Goal: Information Seeking & Learning: Understand process/instructions

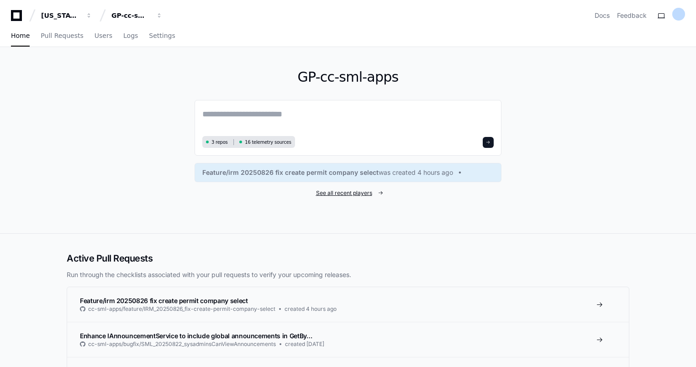
click at [346, 194] on span "See all recent players" at bounding box center [344, 193] width 56 height 7
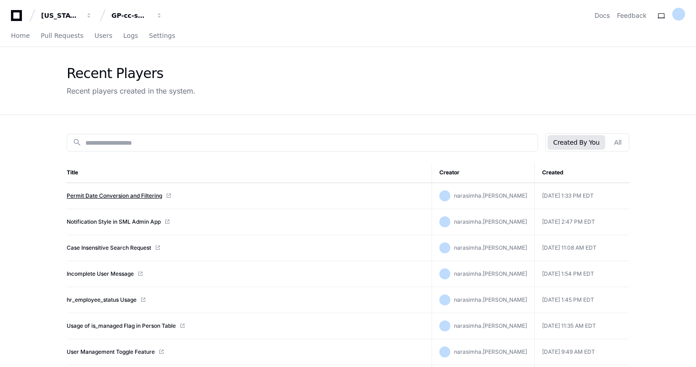
click at [114, 194] on link "Permit Date Conversion and Filtering" at bounding box center [114, 195] width 95 height 7
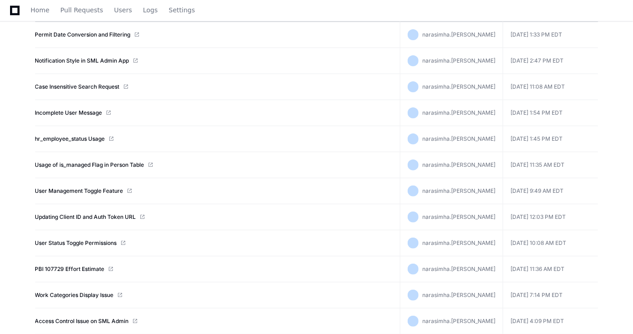
scroll to position [249, 0]
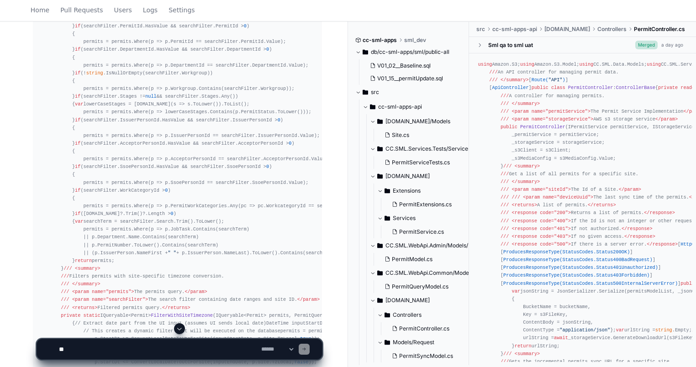
scroll to position [685, 0]
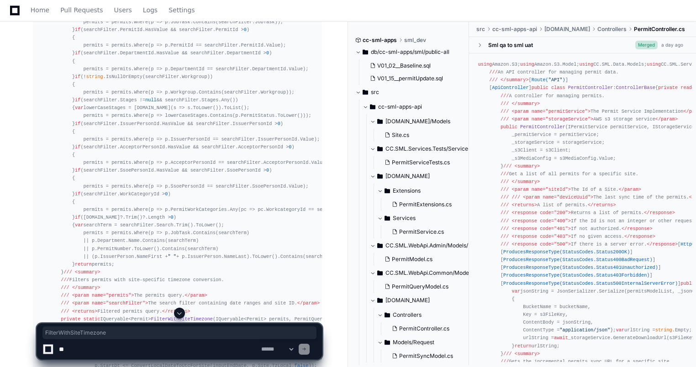
drag, startPoint x: 125, startPoint y: 123, endPoint x: 130, endPoint y: 132, distance: 10.0
drag, startPoint x: 105, startPoint y: 122, endPoint x: 162, endPoint y: 121, distance: 57.1
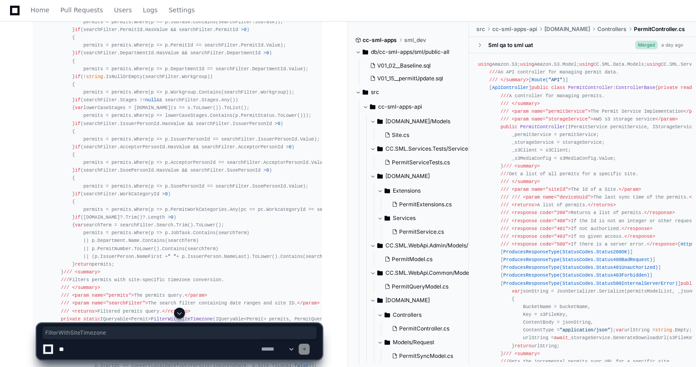
drag, startPoint x: 162, startPoint y: 121, endPoint x: 141, endPoint y: 138, distance: 26.7
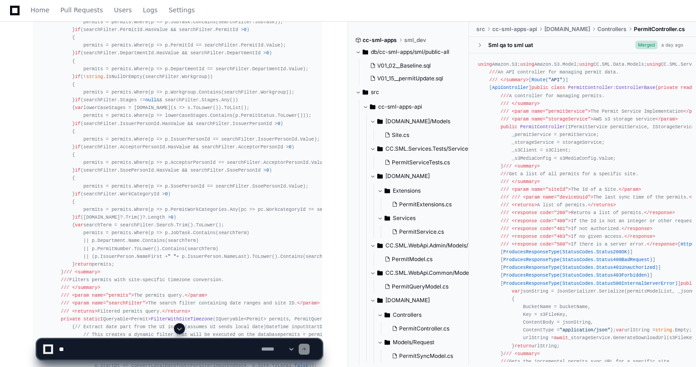
drag, startPoint x: 203, startPoint y: 123, endPoint x: 163, endPoint y: 139, distance: 43.3
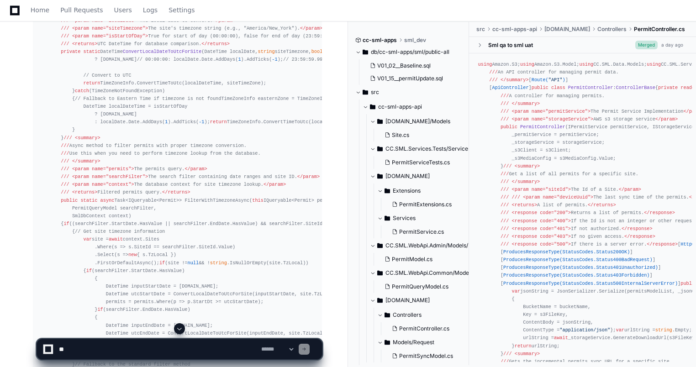
scroll to position [1233, 0]
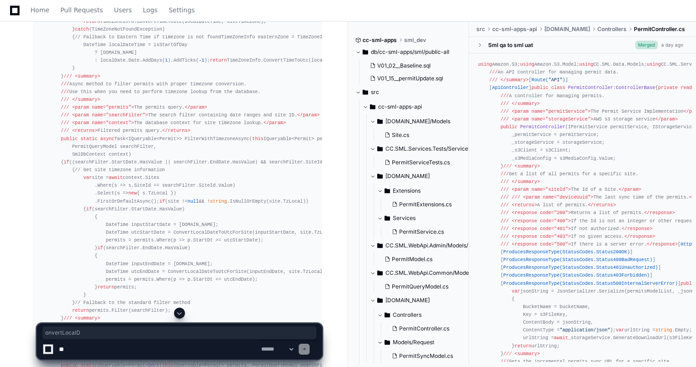
drag, startPoint x: 125, startPoint y: 219, endPoint x: 172, endPoint y: 216, distance: 47.2
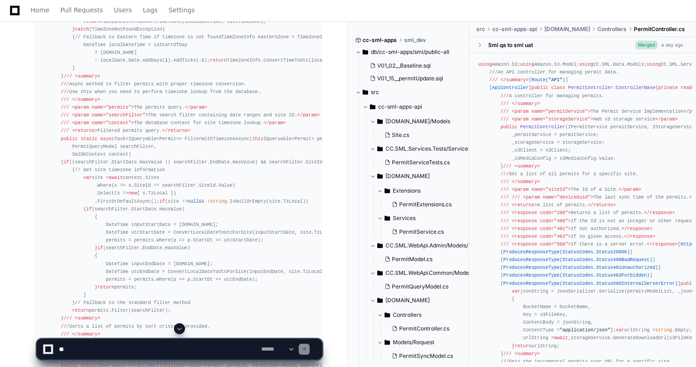
drag, startPoint x: 172, startPoint y: 216, endPoint x: 170, endPoint y: 230, distance: 14.3
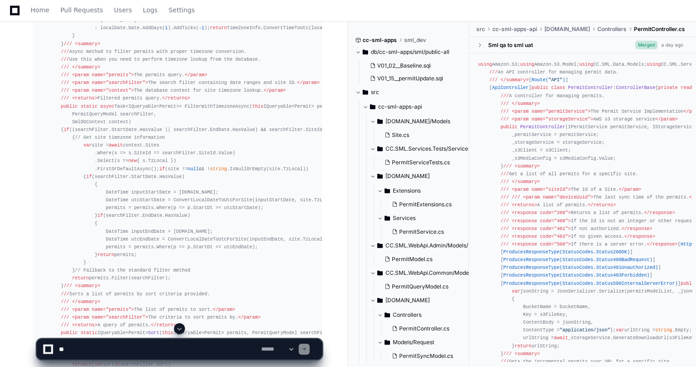
scroll to position [1279, 0]
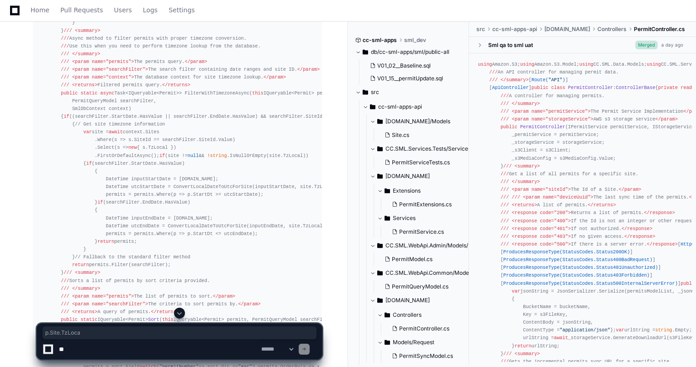
drag, startPoint x: 238, startPoint y: 171, endPoint x: 274, endPoint y: 169, distance: 36.6
drag, startPoint x: 274, startPoint y: 169, endPoint x: 148, endPoint y: 190, distance: 127.7
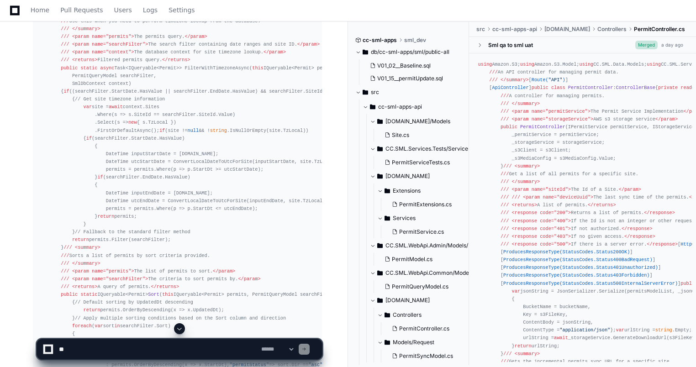
scroll to position [1325, 0]
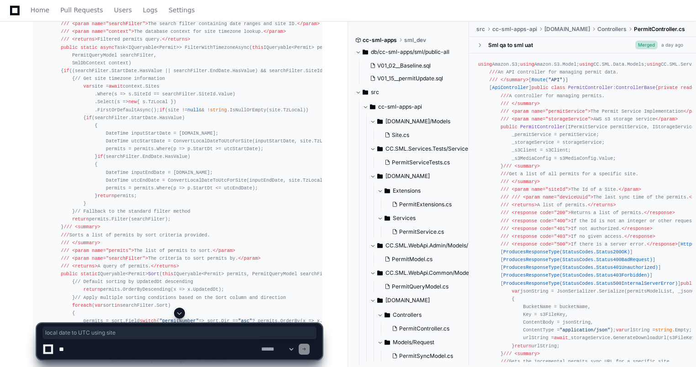
drag, startPoint x: 118, startPoint y: 188, endPoint x: 202, endPoint y: 190, distance: 83.6
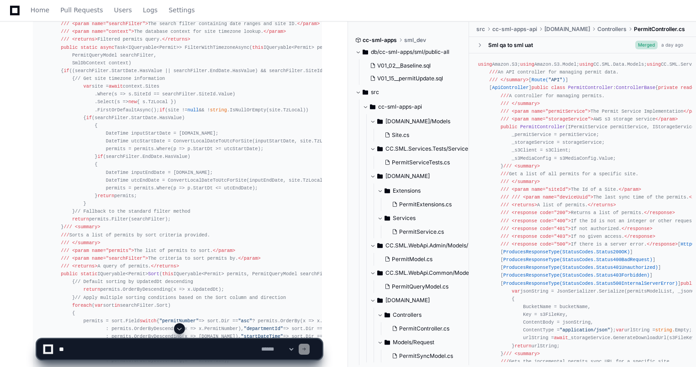
drag, startPoint x: 202, startPoint y: 190, endPoint x: 179, endPoint y: 211, distance: 30.4
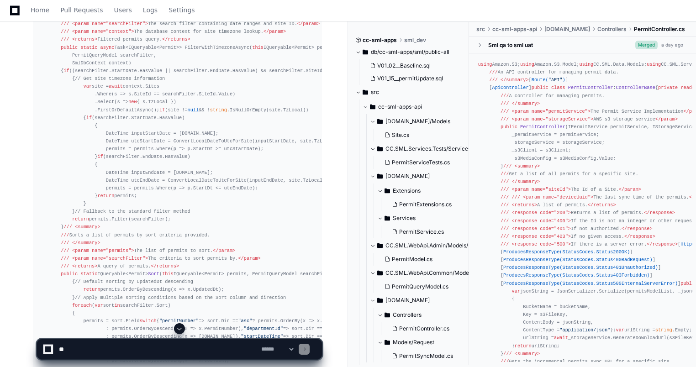
drag, startPoint x: 203, startPoint y: 205, endPoint x: 130, endPoint y: 207, distance: 73.6
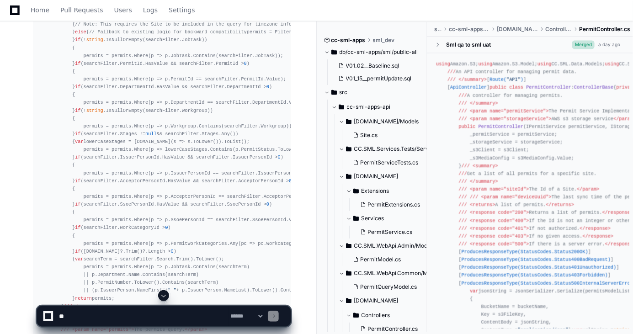
scroll to position [681, 0]
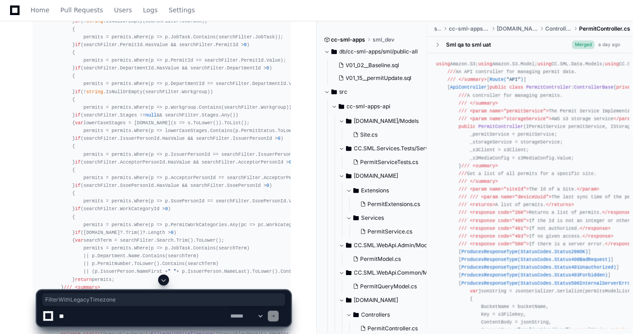
drag, startPoint x: 106, startPoint y: 176, endPoint x: 168, endPoint y: 175, distance: 62.1
drag, startPoint x: 168, startPoint y: 175, endPoint x: 158, endPoint y: 202, distance: 28.8
drag, startPoint x: 105, startPoint y: 177, endPoint x: 167, endPoint y: 176, distance: 62.1
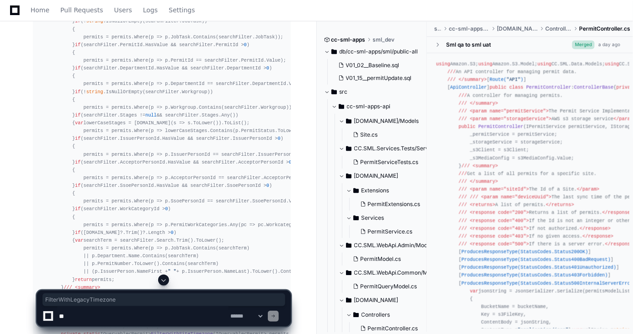
drag, startPoint x: 167, startPoint y: 176, endPoint x: 166, endPoint y: 203, distance: 27.0
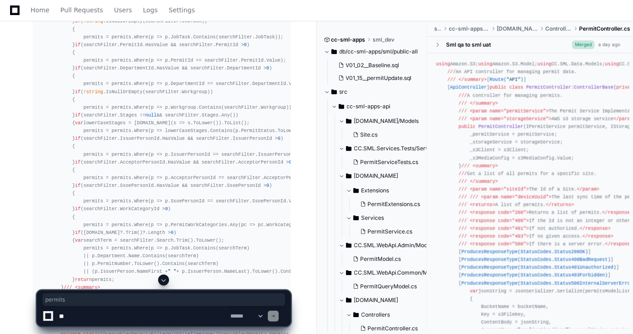
drag, startPoint x: 176, startPoint y: 176, endPoint x: 155, endPoint y: 187, distance: 23.5
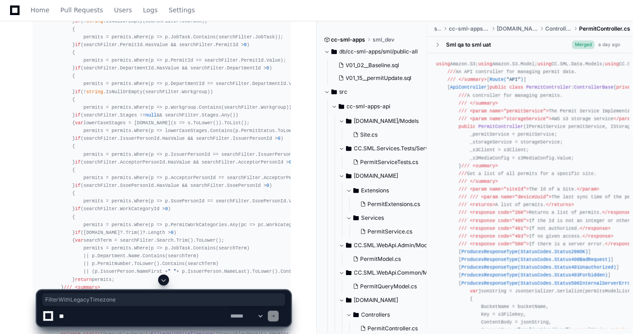
drag, startPoint x: 128, startPoint y: 176, endPoint x: 130, endPoint y: 193, distance: 17.0
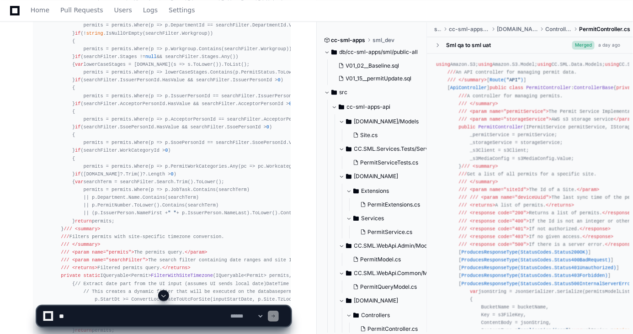
scroll to position [847, 0]
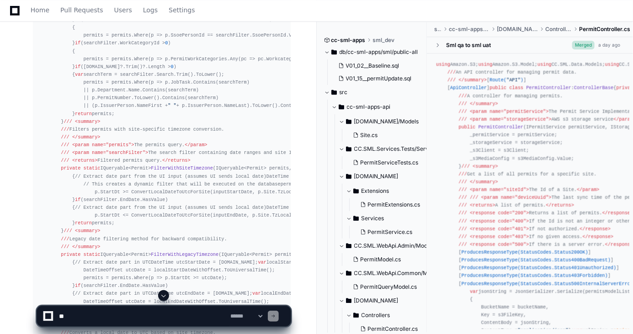
drag, startPoint x: 133, startPoint y: 304, endPoint x: 125, endPoint y: 314, distance: 12.7
click at [132, 304] on app-app-chat-input "**********" at bounding box center [164, 308] width 254 height 37
click at [125, 314] on textarea at bounding box center [142, 316] width 171 height 20
type textarea "*"
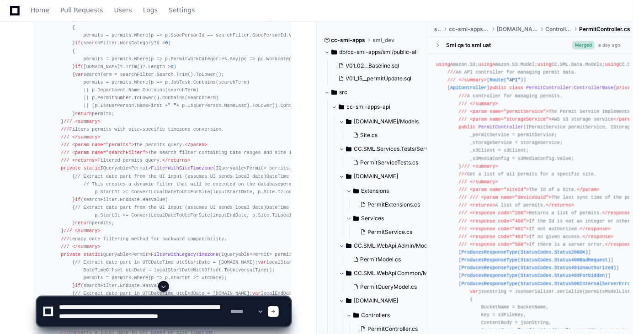
type textarea "**********"
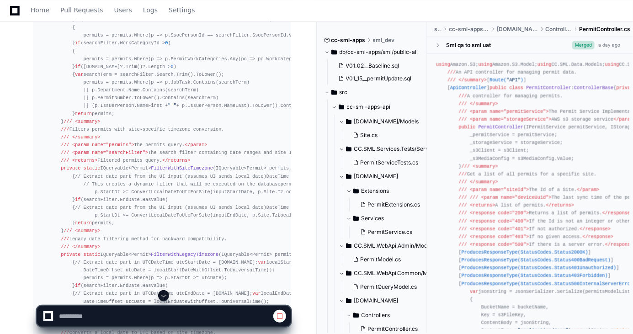
scroll to position [1013, 0]
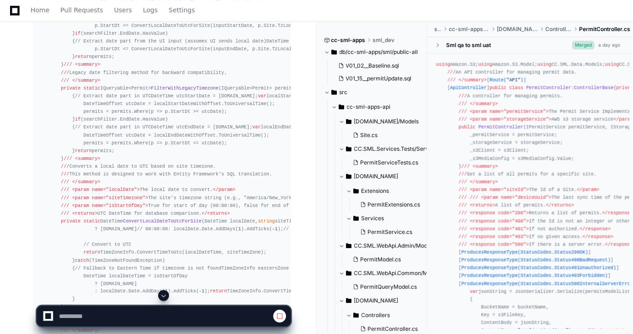
click at [164, 295] on span at bounding box center [163, 295] width 7 height 7
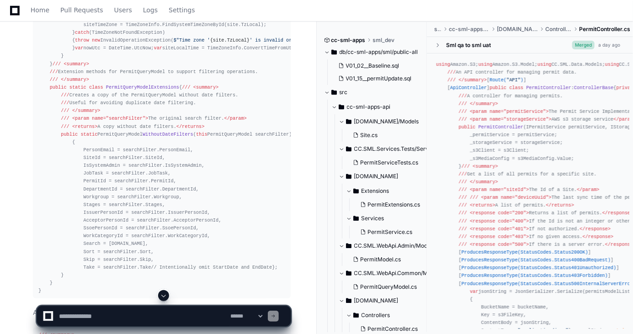
scroll to position [4147, 0]
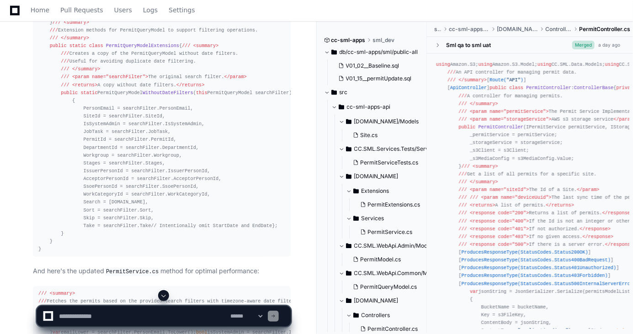
drag, startPoint x: 119, startPoint y: 131, endPoint x: 149, endPoint y: 185, distance: 62.2
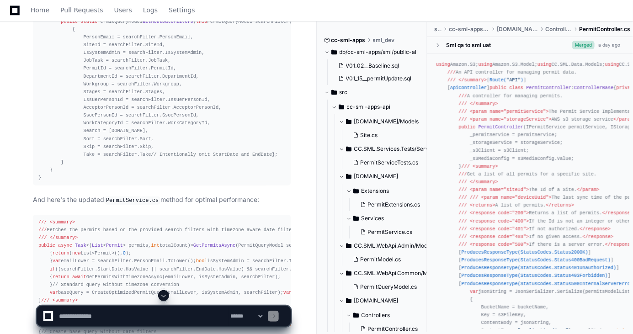
scroll to position [4231, 0]
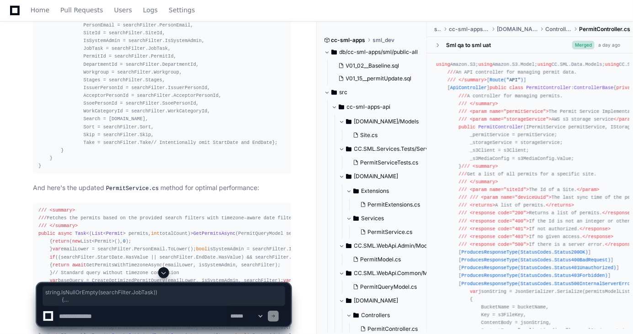
drag, startPoint x: 81, startPoint y: 109, endPoint x: 129, endPoint y: 128, distance: 51.2
drag, startPoint x: 129, startPoint y: 128, endPoint x: 130, endPoint y: 136, distance: 8.3
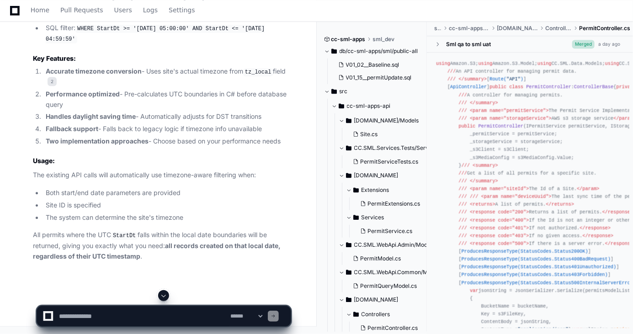
click at [166, 293] on span at bounding box center [163, 295] width 7 height 7
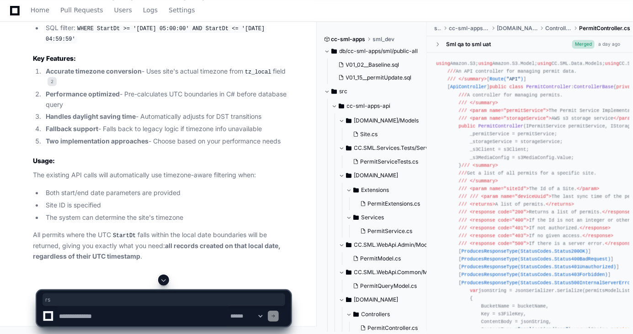
drag, startPoint x: 59, startPoint y: 198, endPoint x: 236, endPoint y: 212, distance: 177.3
click at [236, 212] on article "Summary I've updated the implementation to properly handle your requirement: se…" at bounding box center [162, 60] width 258 height 401
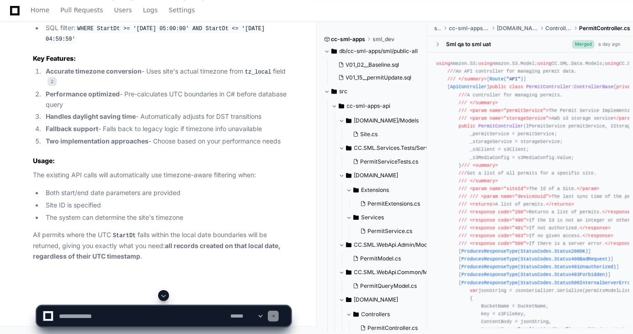
drag, startPoint x: 236, startPoint y: 212, endPoint x: 165, endPoint y: 226, distance: 72.1
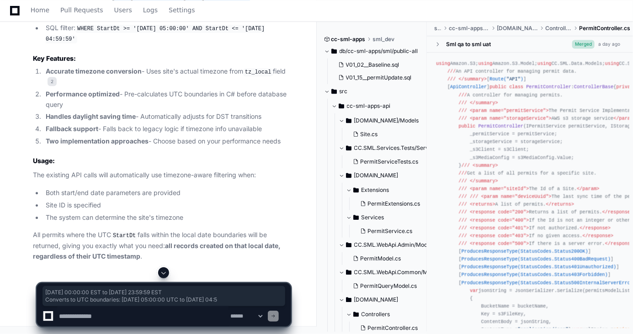
drag, startPoint x: 115, startPoint y: 170, endPoint x: 264, endPoint y: 177, distance: 149.0
click at [264, 44] on ul "User searches for: January 15, 2024 Site timezone: America/New_York (EST, UTC-5…" at bounding box center [162, 9] width 258 height 70
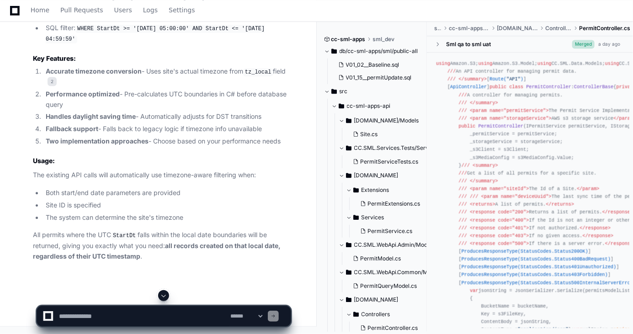
drag, startPoint x: 264, startPoint y: 177, endPoint x: 189, endPoint y: 200, distance: 78.4
click at [189, 44] on li "SQL filter: WHERE StartDt >= '2024-01-15 05:00:00' AND StartDt <= '2024-01-16 0…" at bounding box center [167, 33] width 248 height 21
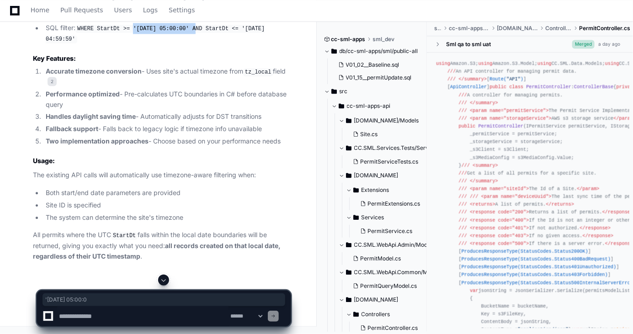
drag, startPoint x: 130, startPoint y: 196, endPoint x: 188, endPoint y: 198, distance: 58.5
click at [188, 44] on code "WHERE StartDt >= '2024-01-15 05:00:00' AND StartDt <= '2024-01-16 04:59:59'" at bounding box center [155, 34] width 219 height 19
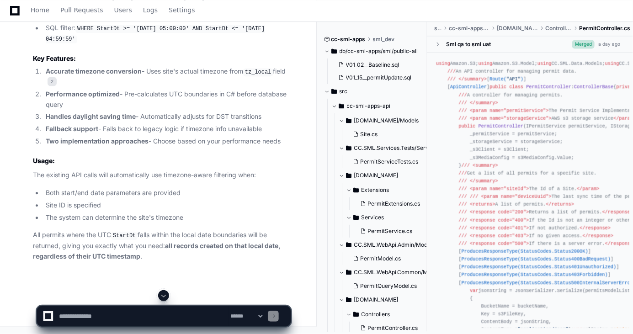
drag, startPoint x: 188, startPoint y: 198, endPoint x: 161, endPoint y: 211, distance: 30.4
click at [161, 211] on article "Summary I've updated the implementation to properly handle your requirement: se…" at bounding box center [162, 60] width 258 height 401
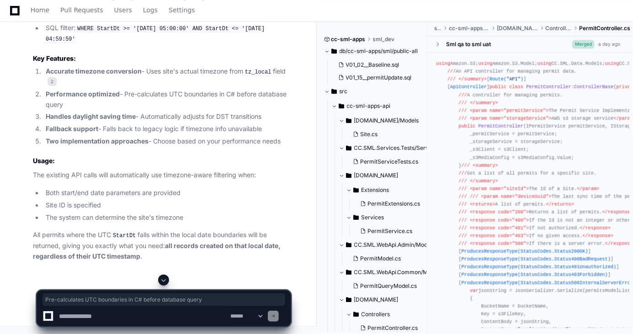
drag, startPoint x: 125, startPoint y: 177, endPoint x: 170, endPoint y: 187, distance: 46.7
click at [170, 110] on li "Performance optimized - Pre-calculates UTC boundaries in C# before database que…" at bounding box center [167, 99] width 248 height 21
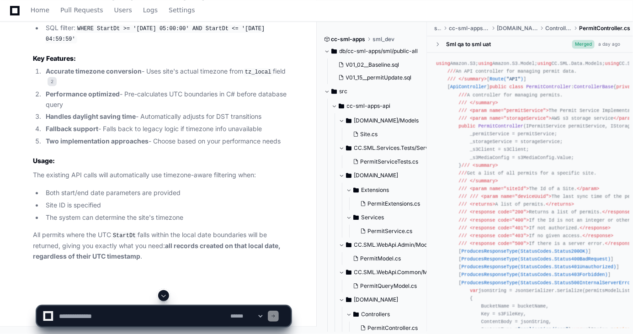
drag, startPoint x: 170, startPoint y: 187, endPoint x: 145, endPoint y: 196, distance: 27.3
click at [145, 122] on li "Handles daylight saving time - Automatically adjusts for DST transitions" at bounding box center [167, 116] width 248 height 11
click at [124, 314] on textarea at bounding box center [142, 316] width 171 height 20
click at [144, 312] on textarea at bounding box center [142, 316] width 171 height 20
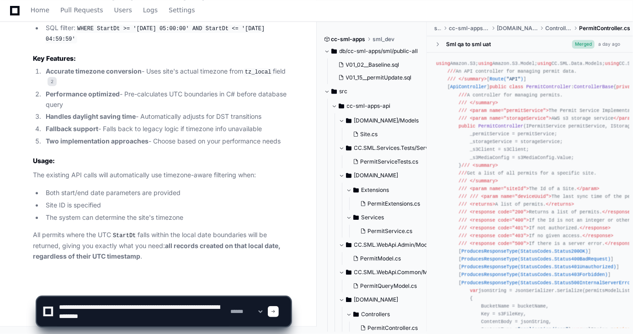
type textarea "**********"
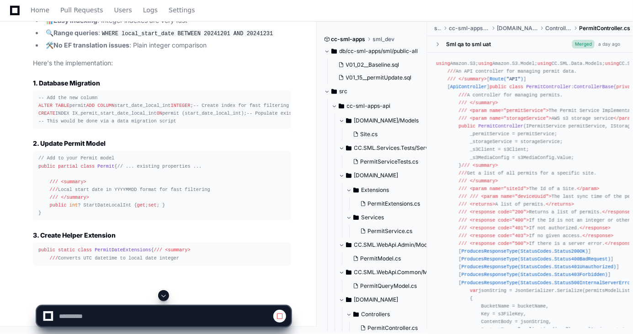
scroll to position [8119, 0]
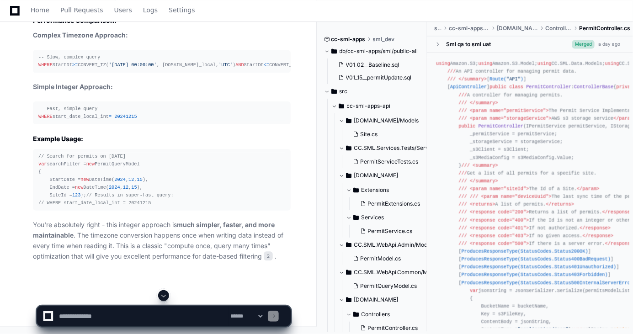
scroll to position [7994, 0]
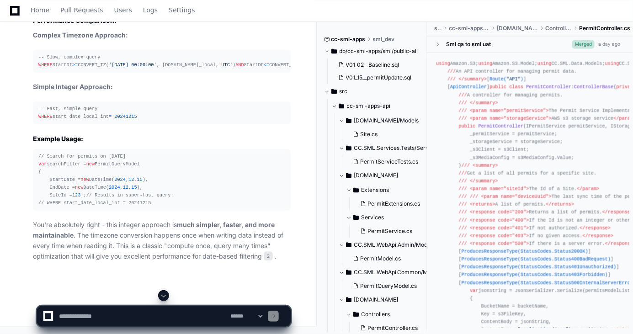
scroll to position [9712, 0]
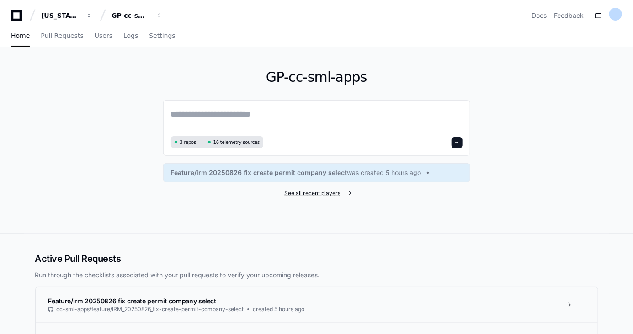
click at [305, 191] on span "See all recent players" at bounding box center [312, 193] width 56 height 7
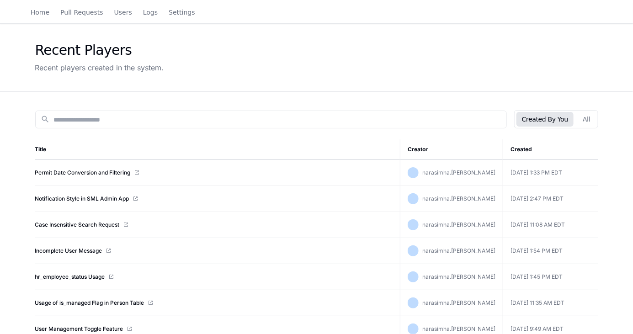
scroll to position [41, 0]
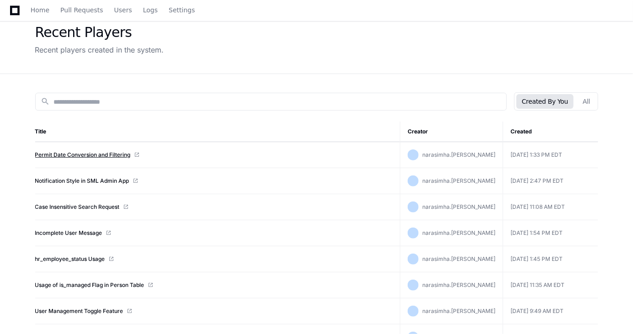
click at [88, 152] on link "Permit Date Conversion and Filtering" at bounding box center [82, 154] width 95 height 7
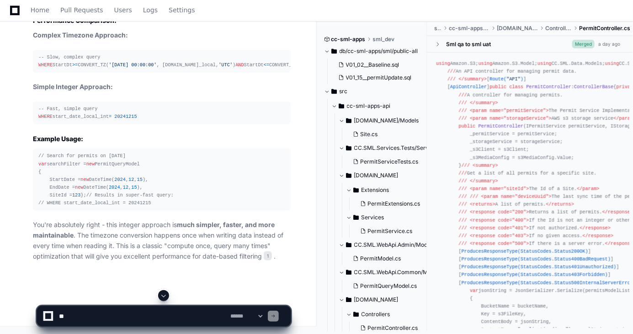
scroll to position [10307, 0]
click at [102, 152] on div "// Search for permits on December 15, 2024 var searchFilter = new PermitQueryMo…" at bounding box center [161, 179] width 247 height 55
click at [94, 180] on div "// Search for permits on December 15, 2024 var searchFilter = new PermitQueryMo…" at bounding box center [161, 179] width 247 height 55
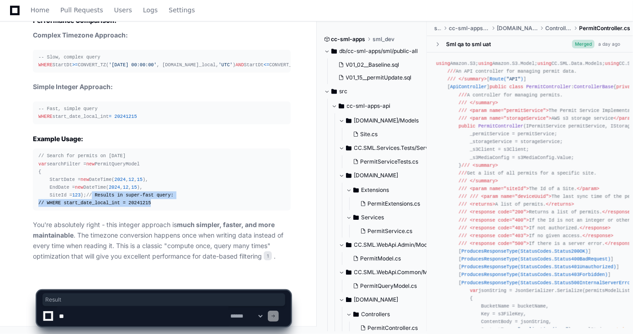
drag, startPoint x: 44, startPoint y: 194, endPoint x: 176, endPoint y: 205, distance: 132.4
click at [176, 205] on div "// Search for permits on December 15, 2024 var searchFilter = new PermitQueryMo…" at bounding box center [161, 179] width 247 height 55
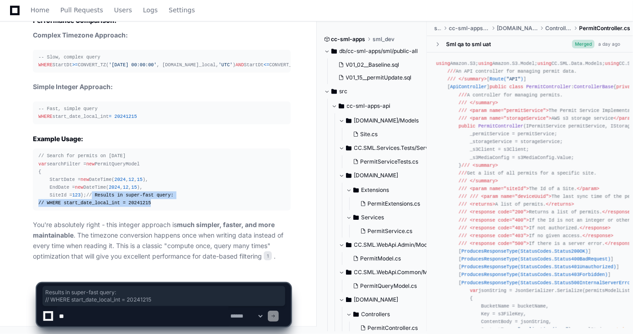
drag, startPoint x: 176, startPoint y: 205, endPoint x: 138, endPoint y: 217, distance: 39.7
click at [138, 217] on article "Performance Comparison: Complex Timezone Approach: -- Slow, complex query WHERE…" at bounding box center [162, 139] width 258 height 246
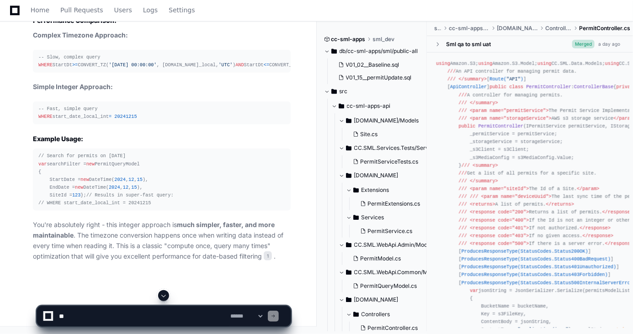
scroll to position [10224, 0]
click at [81, 121] on div "-- Fast, simple query WHERE start_date_local_int = 20241215" at bounding box center [161, 113] width 247 height 16
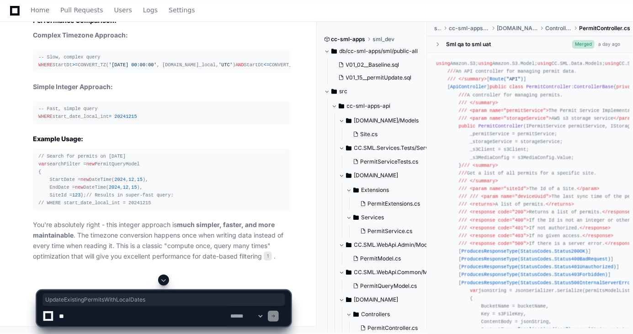
drag, startPoint x: 120, startPoint y: 104, endPoint x: 103, endPoint y: 158, distance: 56.4
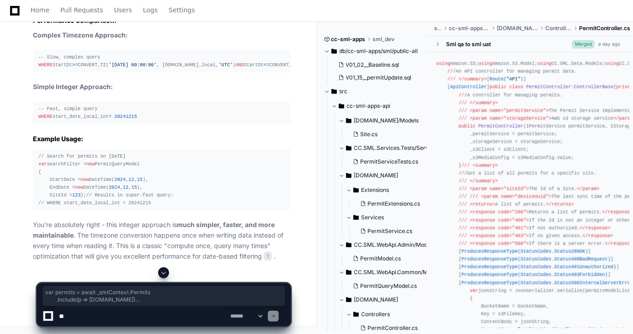
drag, startPoint x: 49, startPoint y: 118, endPoint x: 130, endPoint y: 233, distance: 140.8
drag, startPoint x: 130, startPoint y: 233, endPoint x: 159, endPoint y: 212, distance: 36.4
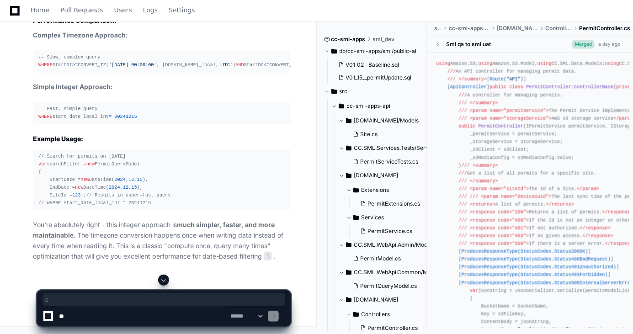
drag, startPoint x: 111, startPoint y: 173, endPoint x: 110, endPoint y: 190, distance: 17.4
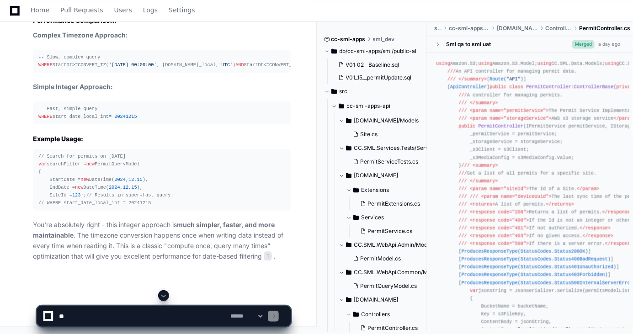
drag, startPoint x: 110, startPoint y: 190, endPoint x: 186, endPoint y: 190, distance: 76.7
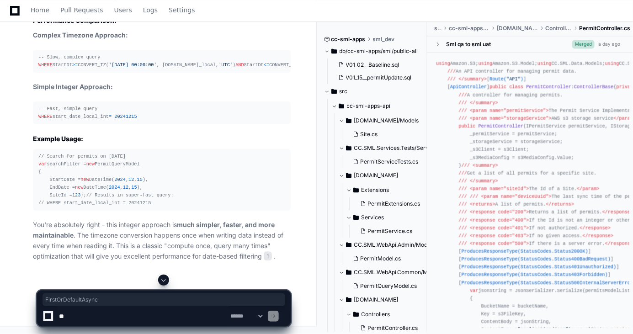
drag, startPoint x: 77, startPoint y: 179, endPoint x: 84, endPoint y: 205, distance: 26.5
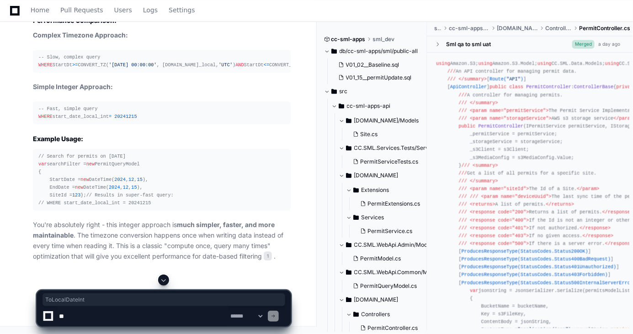
drag, startPoint x: 179, startPoint y: 217, endPoint x: 158, endPoint y: 229, distance: 23.7
drag, startPoint x: 207, startPoint y: 218, endPoint x: 237, endPoint y: 220, distance: 29.7
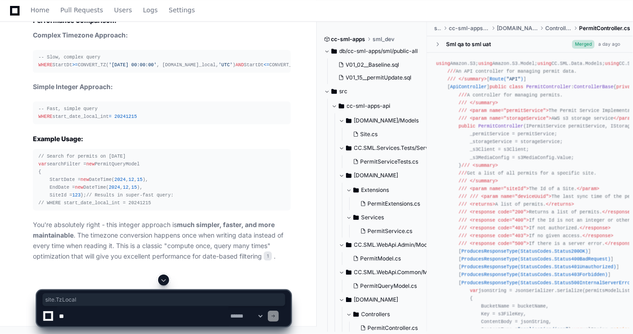
drag, startPoint x: 237, startPoint y: 220, endPoint x: 132, endPoint y: 240, distance: 107.0
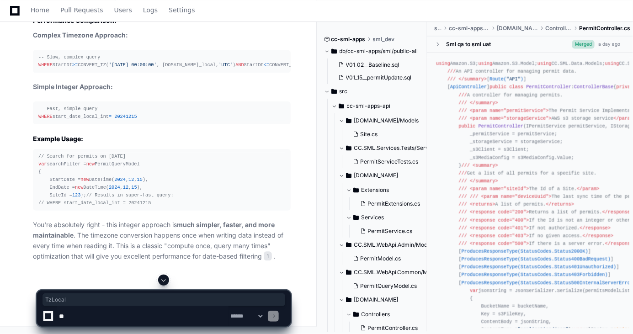
drag, startPoint x: 121, startPoint y: 173, endPoint x: 103, endPoint y: 183, distance: 20.9
drag, startPoint x: 62, startPoint y: 180, endPoint x: 108, endPoint y: 183, distance: 46.7
drag, startPoint x: 108, startPoint y: 183, endPoint x: 100, endPoint y: 197, distance: 17.0
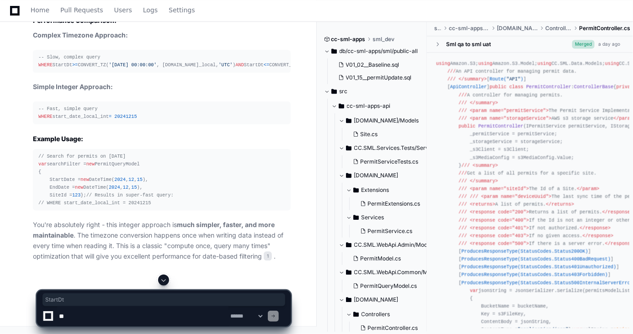
drag, startPoint x: 130, startPoint y: 195, endPoint x: 133, endPoint y: 221, distance: 25.8
drag, startPoint x: 62, startPoint y: 219, endPoint x: 245, endPoint y: 219, distance: 183.2
drag, startPoint x: 245, startPoint y: 219, endPoint x: 118, endPoint y: 223, distance: 127.5
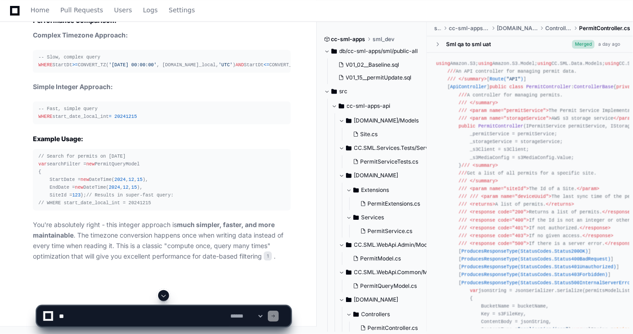
scroll to position [9048, 0]
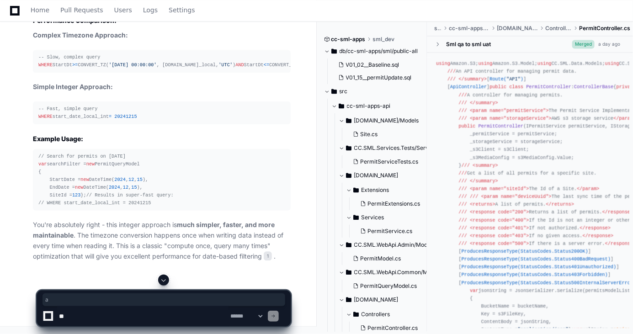
drag, startPoint x: 147, startPoint y: 159, endPoint x: 117, endPoint y: 182, distance: 37.8
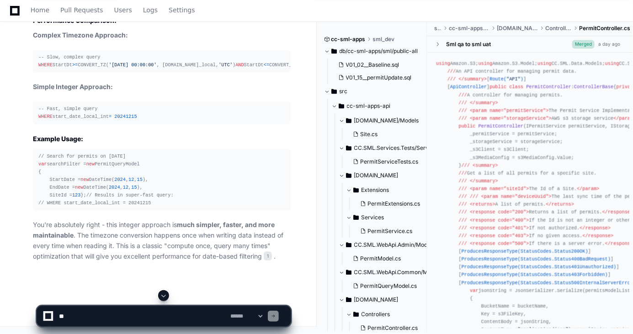
drag, startPoint x: 117, startPoint y: 182, endPoint x: 219, endPoint y: 156, distance: 105.1
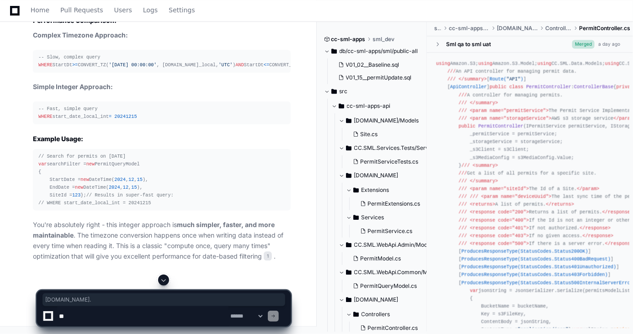
drag, startPoint x: 183, startPoint y: 152, endPoint x: 226, endPoint y: 151, distance: 43.0
drag, startPoint x: 226, startPoint y: 151, endPoint x: 176, endPoint y: 175, distance: 55.4
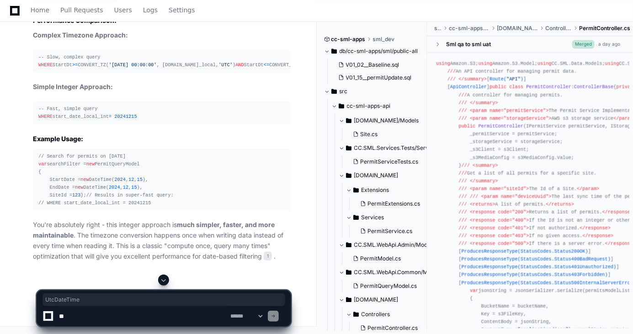
drag, startPoint x: 191, startPoint y: 151, endPoint x: 194, endPoint y: 169, distance: 18.0
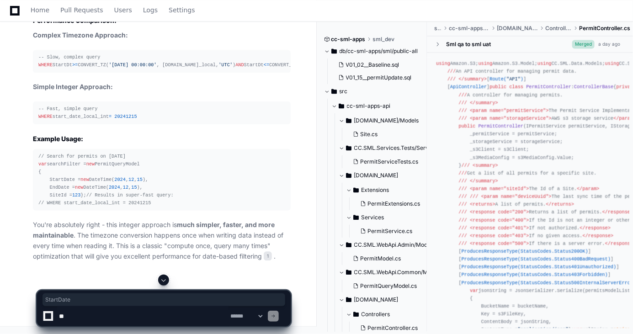
drag, startPoint x: 146, startPoint y: 151, endPoint x: 137, endPoint y: 178, distance: 28.5
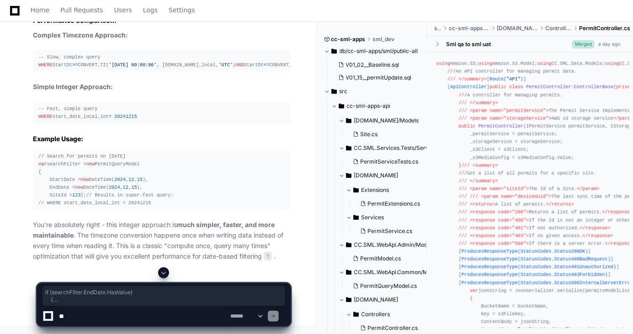
drag, startPoint x: 47, startPoint y: 177, endPoint x: 88, endPoint y: 218, distance: 57.8
drag, startPoint x: 88, startPoint y: 218, endPoint x: 95, endPoint y: 216, distance: 7.1
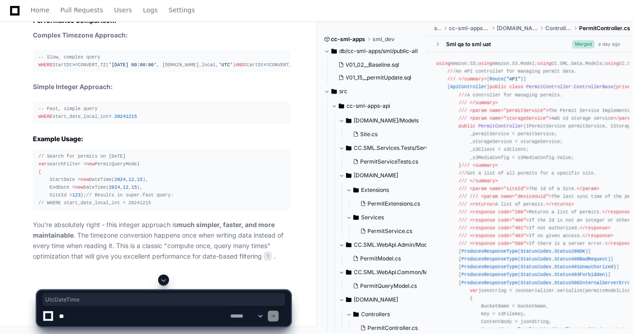
drag, startPoint x: 183, startPoint y: 197, endPoint x: 207, endPoint y: 207, distance: 26.5
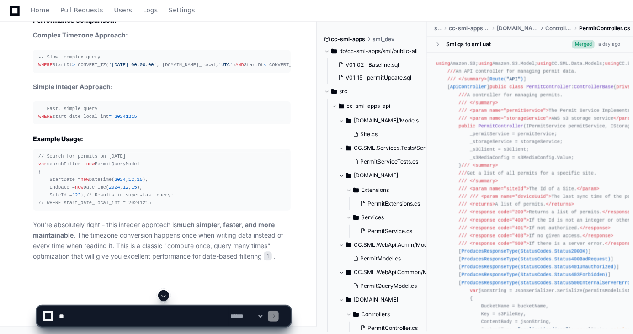
drag, startPoint x: 207, startPoint y: 207, endPoint x: 190, endPoint y: 211, distance: 17.4
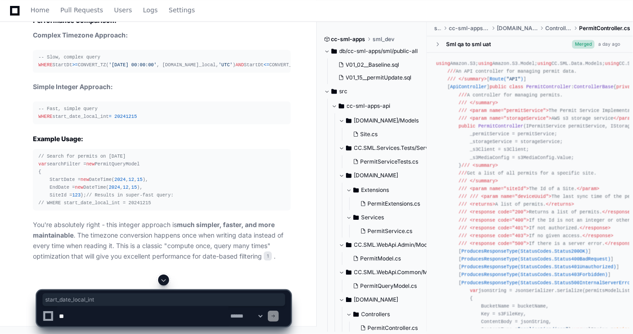
drag, startPoint x: 200, startPoint y: 175, endPoint x: 205, endPoint y: 191, distance: 17.1
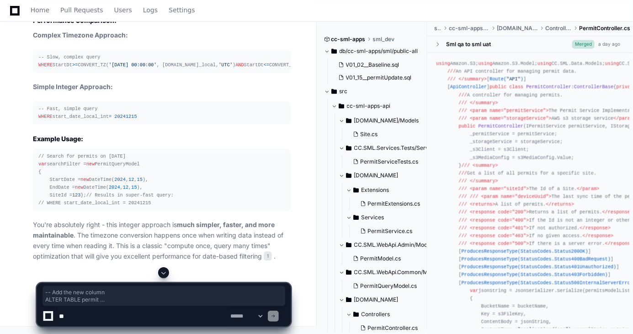
drag, startPoint x: 35, startPoint y: 137, endPoint x: 202, endPoint y: 201, distance: 179.0
copy div "-- Add the new column ALTER TABLE permit ADD COLUMN start_date_local_int INTEGE…"
drag, startPoint x: 143, startPoint y: 196, endPoint x: 185, endPoint y: 201, distance: 41.9
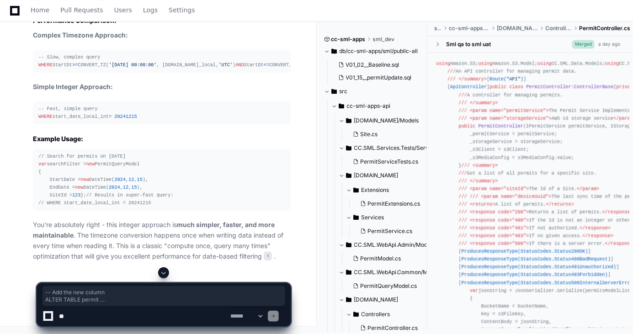
drag, startPoint x: 39, startPoint y: 137, endPoint x: 189, endPoint y: 202, distance: 162.8
copy div "-- Add the new column ALTER TABLE permit ADD COLUMN start_date_local_int INTEGE…"
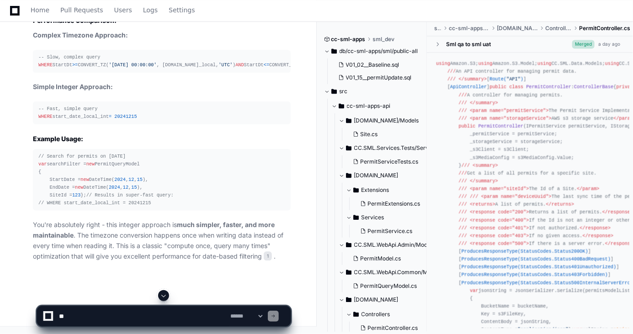
scroll to position [8425, 0]
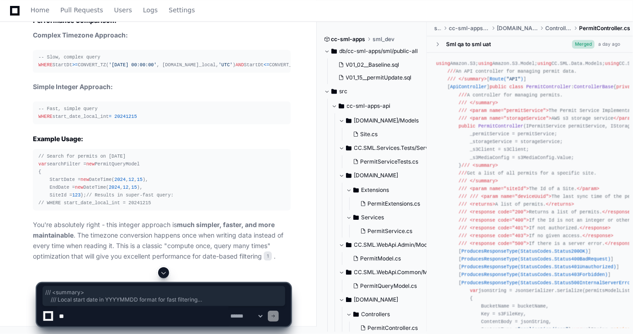
drag, startPoint x: 49, startPoint y: 152, endPoint x: 177, endPoint y: 175, distance: 130.4
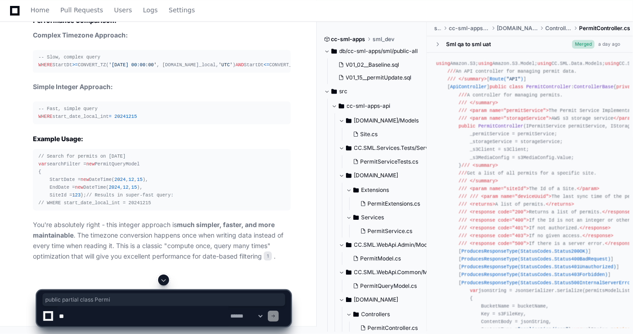
drag, startPoint x: 39, startPoint y: 121, endPoint x: 108, endPoint y: 119, distance: 69.5
copy div "public partial class Permit"
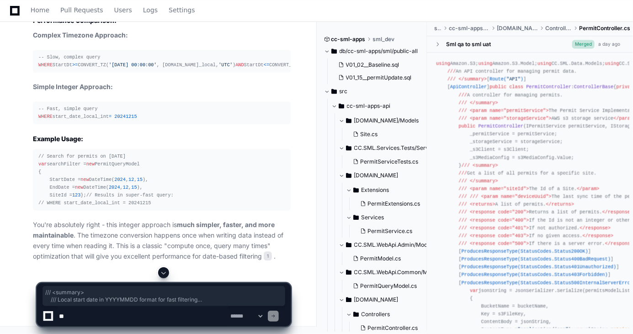
drag, startPoint x: 47, startPoint y: 150, endPoint x: 177, endPoint y: 174, distance: 132.3
copy div "/// <summary> /// Local start date in YYYYMMDD format for fast filtering /// </…"
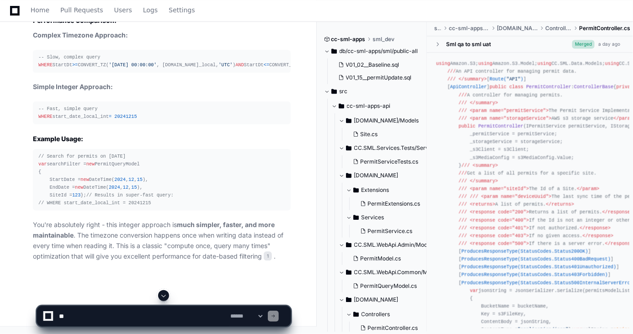
drag, startPoint x: 190, startPoint y: 132, endPoint x: 175, endPoint y: 159, distance: 31.5
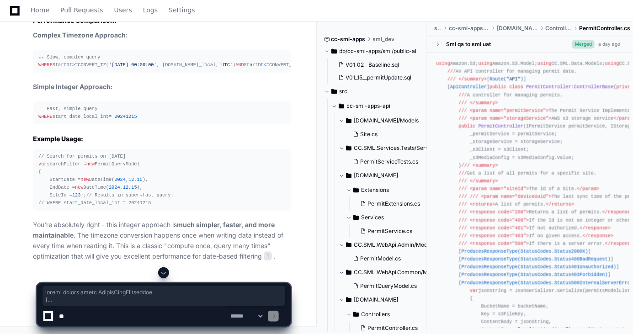
drag, startPoint x: 37, startPoint y: 54, endPoint x: 114, endPoint y: 261, distance: 220.4
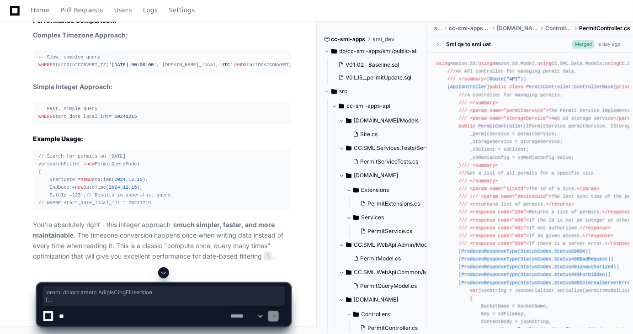
copy div "public static class PermitDateExtensions { /// <summary> /// Converts UTC datet…"
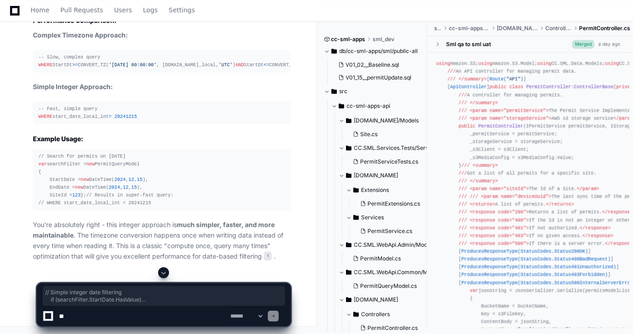
drag, startPoint x: 49, startPoint y: 86, endPoint x: 87, endPoint y: 174, distance: 95.7
copy div "// Simple integer date filtering if (searchFilter.StartDate.HasValue) { int sta…"
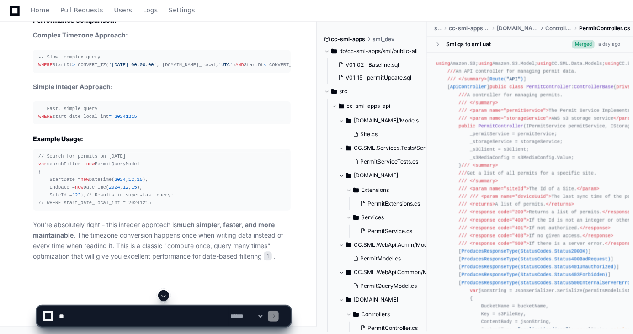
scroll to position [9048, 0]
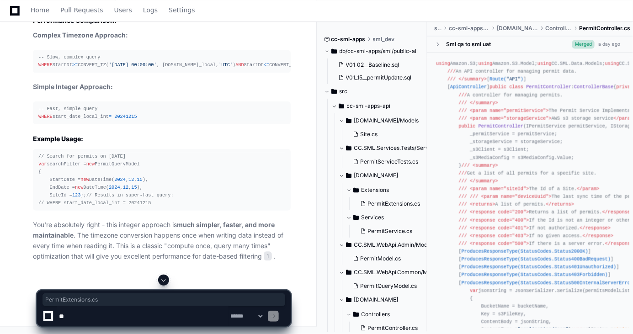
drag, startPoint x: 65, startPoint y: 96, endPoint x: 131, endPoint y: 97, distance: 65.8
copy strong "PermitExtensions.cs"
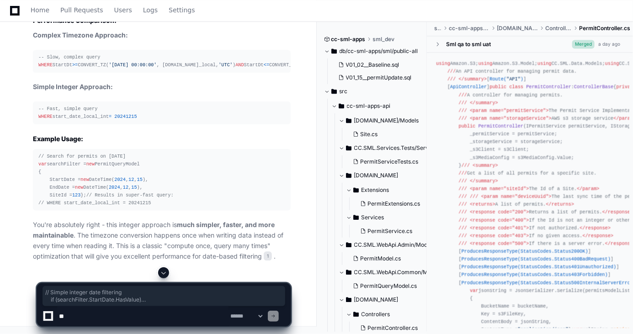
drag, startPoint x: 46, startPoint y: 127, endPoint x: 136, endPoint y: 213, distance: 124.4
copy div "// Simple integer date filtering if (searchFilter.StartDate.HasValue) { int sta…"
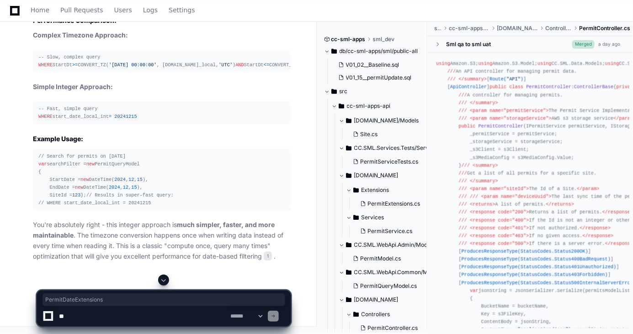
copy span "PermitDateExtensions"
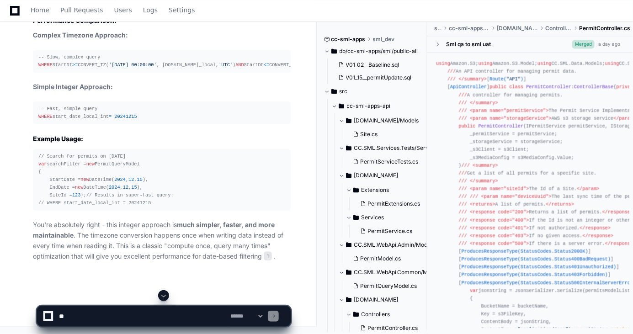
scroll to position [9297, 0]
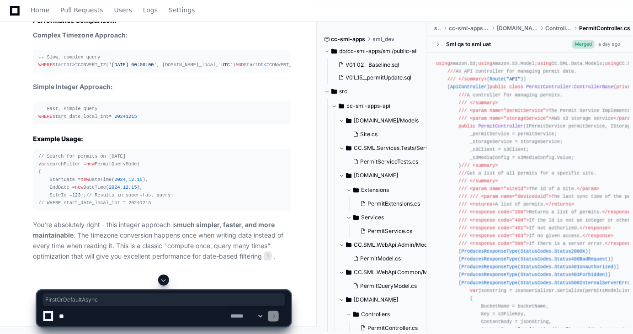
drag, startPoint x: 95, startPoint y: 95, endPoint x: 114, endPoint y: 117, distance: 28.8
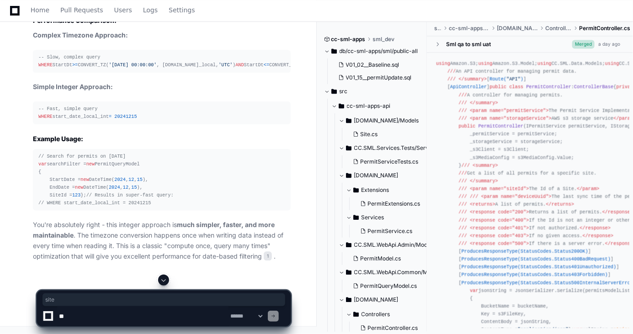
drag, startPoint x: 63, startPoint y: 69, endPoint x: 91, endPoint y: 122, distance: 59.9
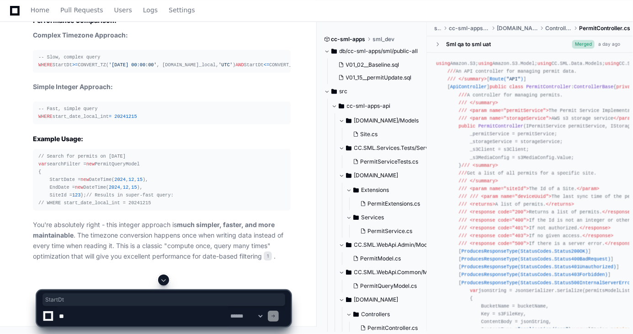
drag, startPoint x: 121, startPoint y: 112, endPoint x: 111, endPoint y: 137, distance: 27.1
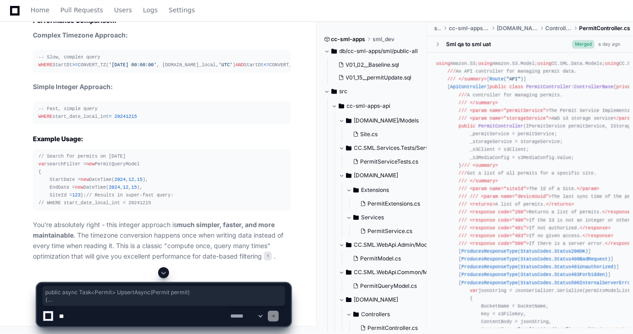
drag, startPoint x: 39, startPoint y: 51, endPoint x: 92, endPoint y: 156, distance: 117.7
drag, startPoint x: 92, startPoint y: 156, endPoint x: 140, endPoint y: 97, distance: 76.3
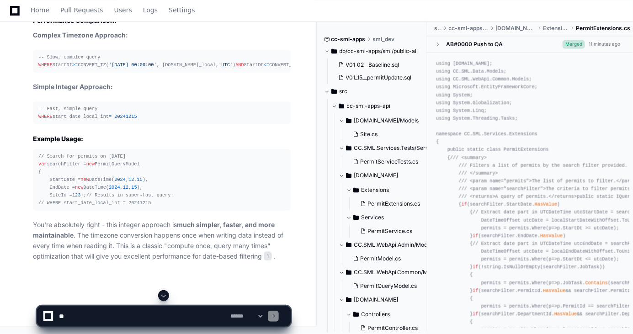
drag, startPoint x: 121, startPoint y: 52, endPoint x: 114, endPoint y: 95, distance: 44.0
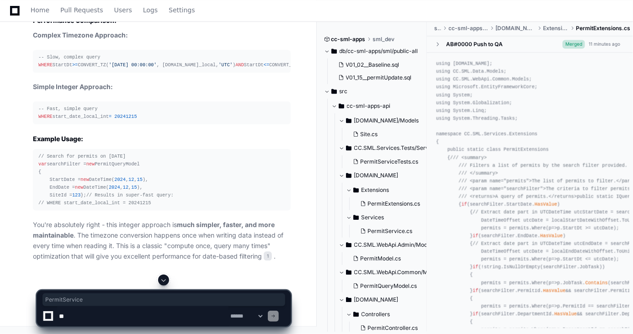
drag, startPoint x: 38, startPoint y: 50, endPoint x: 90, endPoint y: 51, distance: 52.5
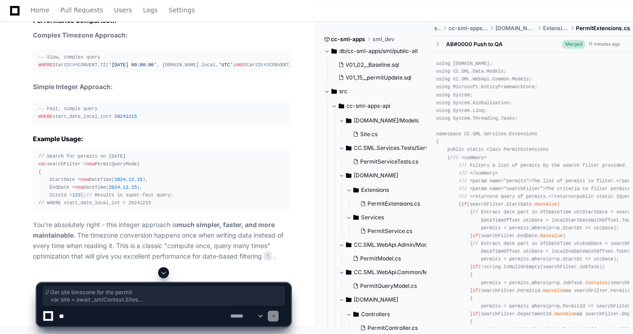
drag, startPoint x: 48, startPoint y: 64, endPoint x: 143, endPoint y: 96, distance: 99.7
drag, startPoint x: 48, startPoint y: 73, endPoint x: 150, endPoint y: 146, distance: 125.7
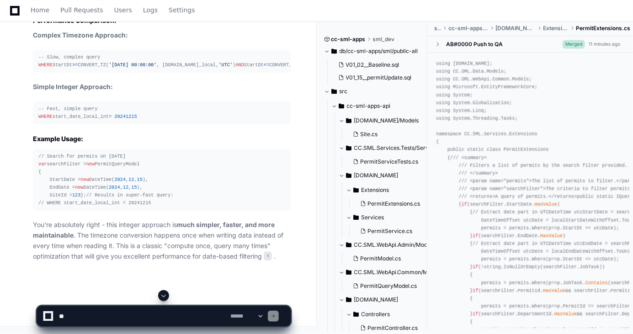
scroll to position [9712, 0]
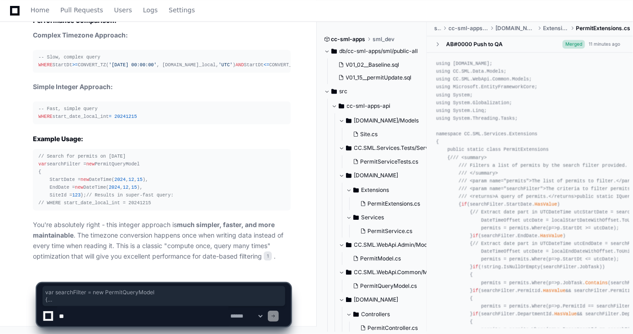
drag, startPoint x: 37, startPoint y: 142, endPoint x: 52, endPoint y: 186, distance: 46.4
click at [52, 186] on pre "// Search for permits on December 15, 2024 var searchFilter = new PermitQueryMo…" at bounding box center [162, 180] width 258 height 62
drag, startPoint x: 52, startPoint y: 186, endPoint x: 99, endPoint y: 186, distance: 46.6
click at [99, 186] on div "// Search for permits on December 15, 2024 var searchFilter = new PermitQueryMo…" at bounding box center [161, 180] width 247 height 55
click at [99, 158] on div "// Search for permits on December 15, 2024 var searchFilter = new PermitQueryMo…" at bounding box center [161, 180] width 247 height 55
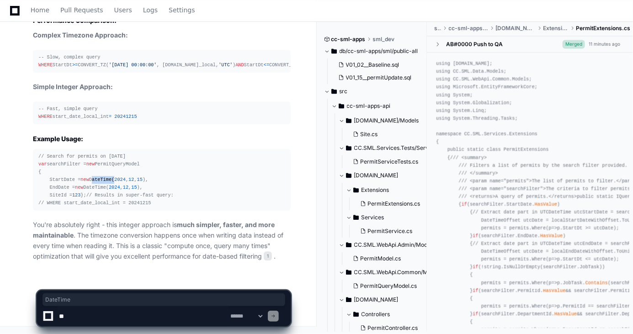
click at [99, 158] on div "// Search for permits on December 15, 2024 var searchFilter = new PermitQueryMo…" at bounding box center [161, 180] width 247 height 55
drag, startPoint x: 99, startPoint y: 158, endPoint x: 93, endPoint y: 184, distance: 26.7
click at [93, 184] on div "// Search for permits on December 15, 2024 var searchFilter = new PermitQueryMo…" at bounding box center [161, 180] width 247 height 55
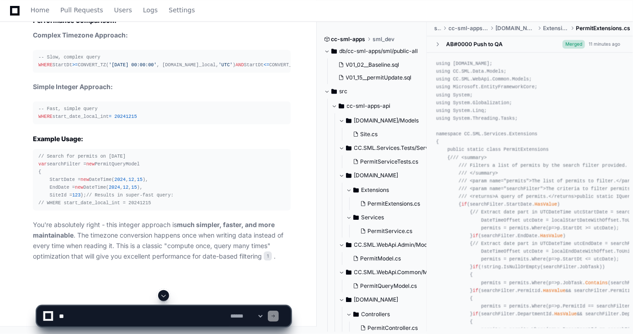
scroll to position [9629, 0]
click at [118, 119] on span "20241215" at bounding box center [125, 116] width 22 height 5
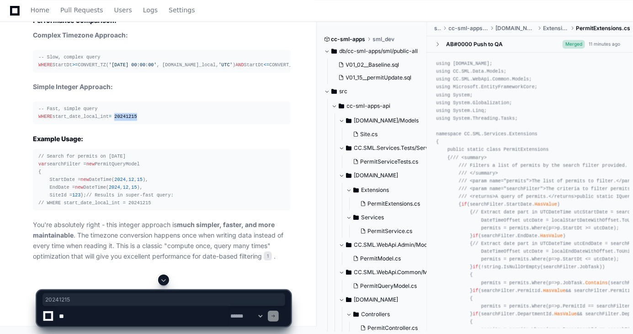
click at [118, 119] on span "20241215" at bounding box center [125, 116] width 22 height 5
drag, startPoint x: 118, startPoint y: 174, endPoint x: 100, endPoint y: 228, distance: 57.5
click at [100, 207] on div "// Search for permits on December 15, 2024 var searchFilter = new PermitQueryMo…" at bounding box center [161, 180] width 247 height 55
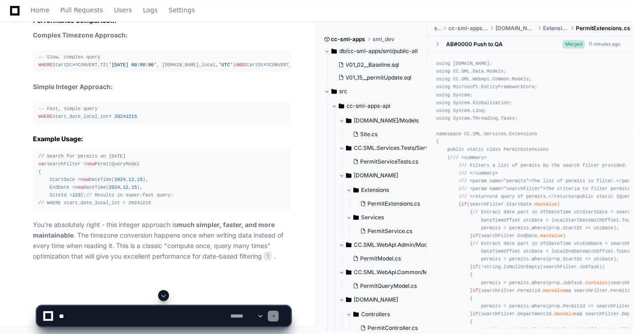
scroll to position [9671, 0]
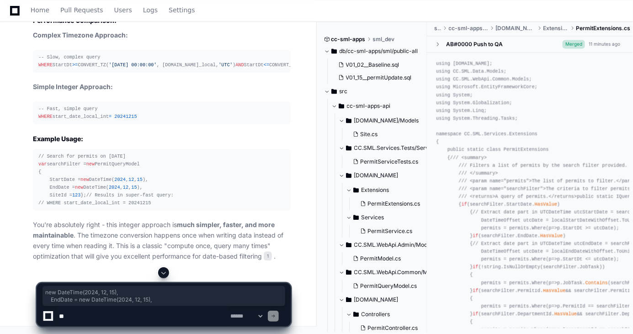
drag, startPoint x: 77, startPoint y: 197, endPoint x: 157, endPoint y: 209, distance: 80.8
click at [157, 207] on div "// Search for permits on December 15, 2024 var searchFilter = new PermitQueryMo…" at bounding box center [161, 180] width 247 height 55
drag, startPoint x: 157, startPoint y: 209, endPoint x: 149, endPoint y: 213, distance: 8.8
click at [149, 207] on div "// Search for permits on December 15, 2024 var searchFilter = new PermitQueryMo…" at bounding box center [161, 180] width 247 height 55
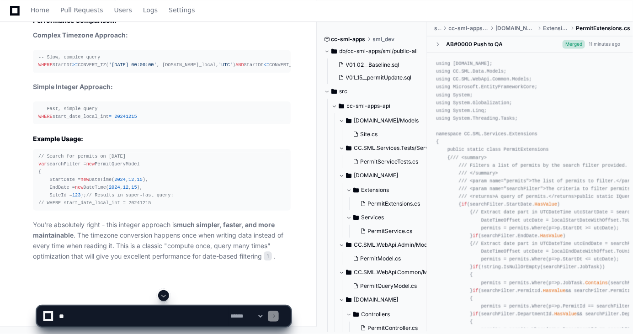
click at [99, 198] on div "// Search for permits on December 15, 2024 var searchFilter = new PermitQueryMo…" at bounding box center [161, 180] width 247 height 55
click at [100, 207] on div "// Search for permits on December 15, 2024 var searchFilter = new PermitQueryMo…" at bounding box center [161, 180] width 247 height 55
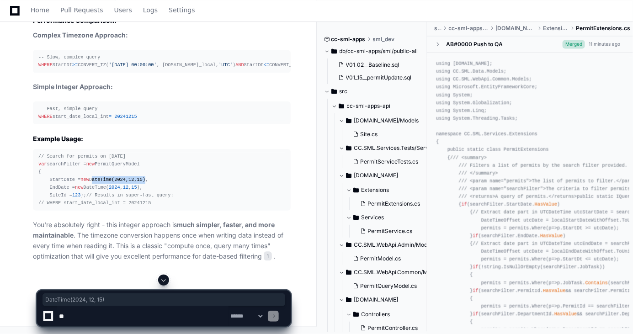
drag, startPoint x: 90, startPoint y: 197, endPoint x: 148, endPoint y: 201, distance: 57.7
click at [148, 201] on div "// Search for permits on December 15, 2024 var searchFilter = new PermitQueryMo…" at bounding box center [161, 180] width 247 height 55
drag, startPoint x: 148, startPoint y: 201, endPoint x: 114, endPoint y: 218, distance: 37.4
click at [114, 207] on div "// Search for permits on December 15, 2024 var searchFilter = new PermitQueryMo…" at bounding box center [161, 180] width 247 height 55
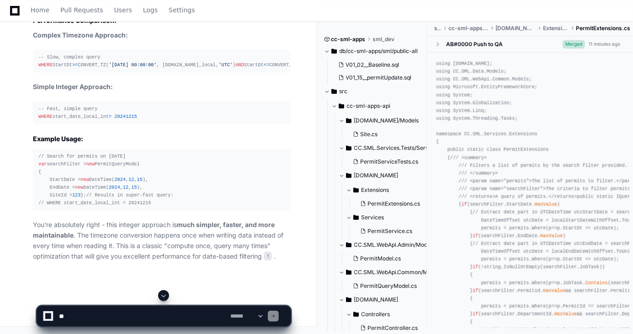
scroll to position [9089, 0]
drag, startPoint x: 156, startPoint y: 112, endPoint x: 144, endPoint y: 133, distance: 23.7
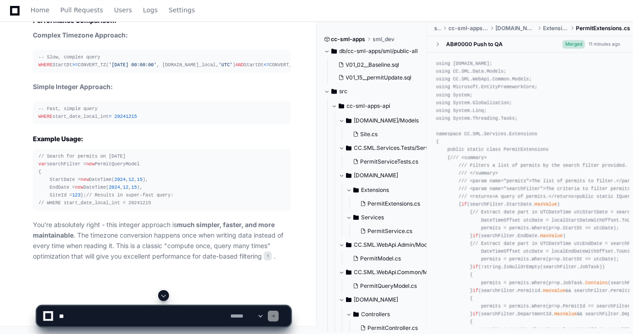
drag, startPoint x: 143, startPoint y: 110, endPoint x: 137, endPoint y: 157, distance: 47.9
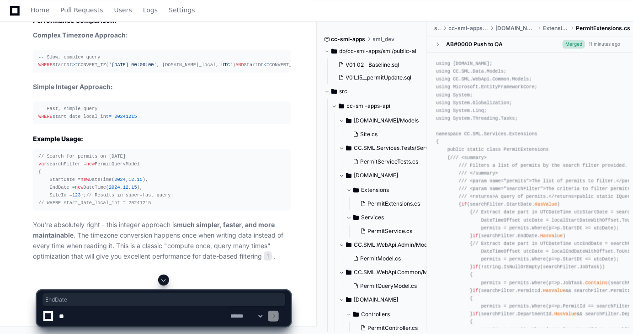
scroll to position [9255, 0]
click at [144, 312] on textarea at bounding box center [142, 316] width 171 height 20
type textarea "**********"
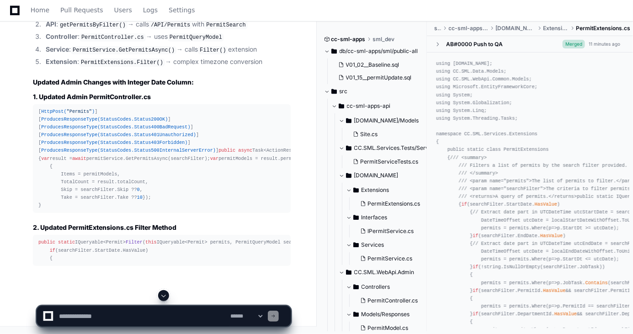
scroll to position [10284, 0]
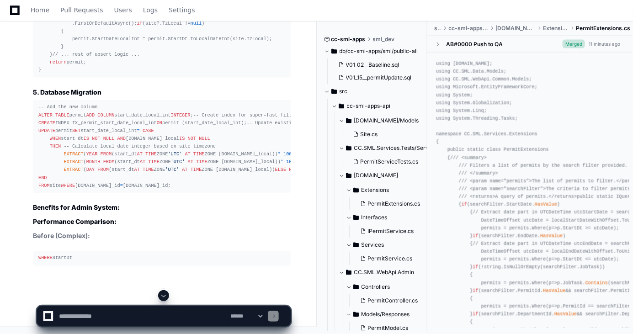
click at [165, 297] on span at bounding box center [163, 295] width 7 height 7
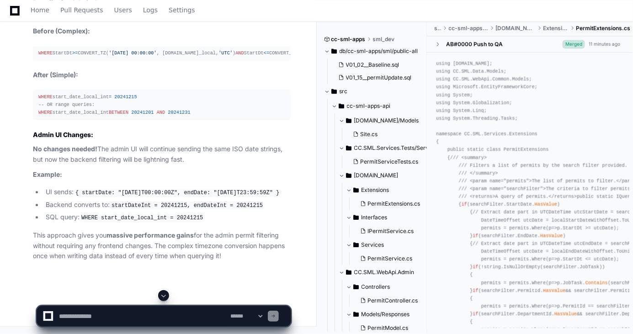
scroll to position [11357, 0]
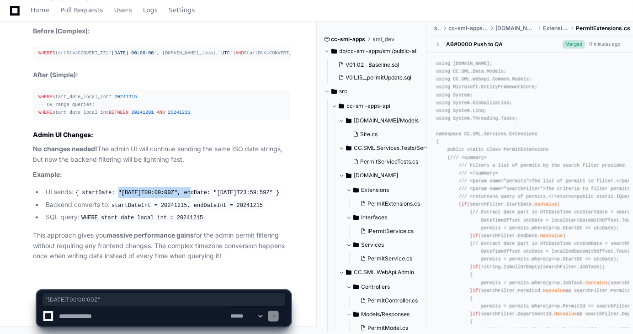
drag, startPoint x: 117, startPoint y: 193, endPoint x: 183, endPoint y: 194, distance: 66.2
click at [183, 194] on code "{ startDate: "2024-12-15T00:00:00Z", endDate: "2024-12-15T23:59:59Z" }" at bounding box center [177, 193] width 207 height 8
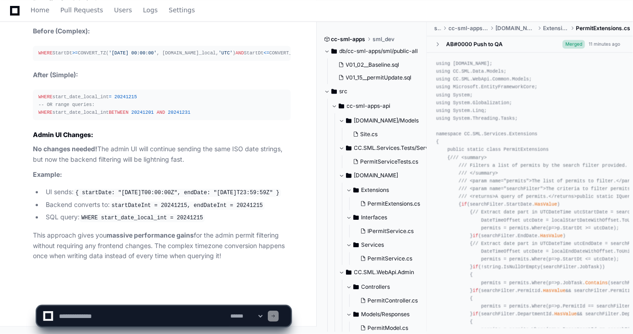
drag, startPoint x: 183, startPoint y: 194, endPoint x: 169, endPoint y: 203, distance: 16.5
click at [169, 203] on code "startDateInt = 20241215, endDateInt = 20241215" at bounding box center [187, 205] width 155 height 8
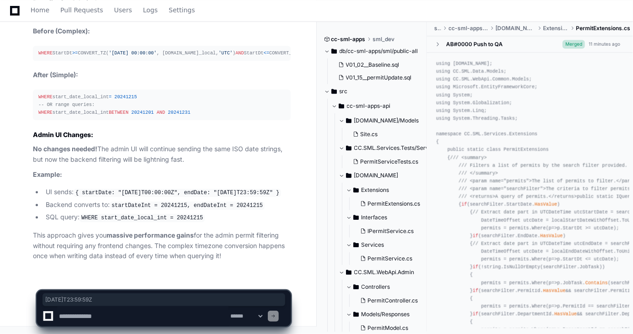
drag, startPoint x: 220, startPoint y: 194, endPoint x: 280, endPoint y: 196, distance: 59.9
click at [280, 196] on code "{ startDate: "2024-12-15T00:00:00Z", endDate: "2024-12-15T23:59:59Z" }" at bounding box center [177, 193] width 207 height 8
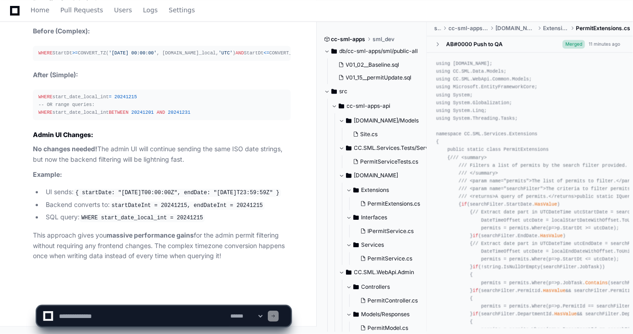
click at [147, 213] on li "SQL query: WHERE start_date_local_int = 20241215" at bounding box center [167, 217] width 248 height 11
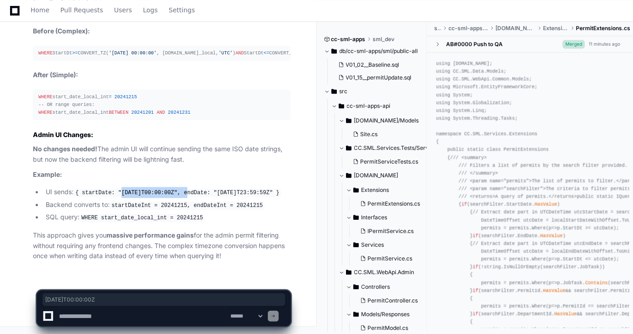
drag, startPoint x: 120, startPoint y: 194, endPoint x: 179, endPoint y: 194, distance: 58.9
click at [179, 194] on code "{ startDate: "2024-12-15T00:00:00Z", endDate: "2024-12-15T23:59:59Z" }" at bounding box center [177, 193] width 207 height 8
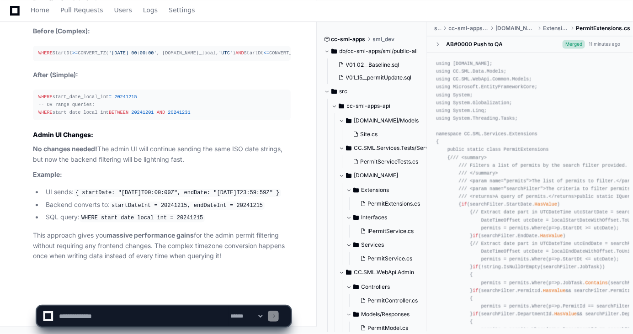
drag, startPoint x: 179, startPoint y: 194, endPoint x: 83, endPoint y: 217, distance: 99.2
click at [83, 217] on code "WHERE start_date_local_int = 20241215" at bounding box center [141, 218] width 125 height 8
click at [141, 311] on textarea at bounding box center [142, 316] width 171 height 20
type textarea "**********"
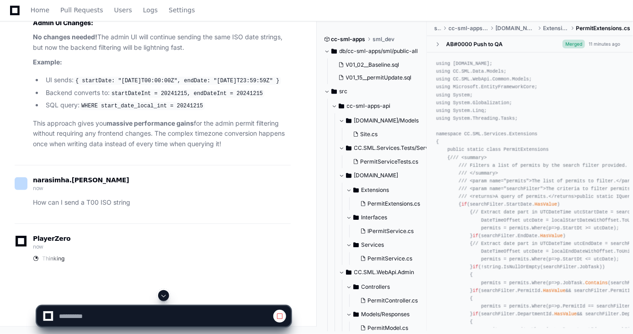
scroll to position [10762, 0]
click at [165, 299] on span at bounding box center [163, 295] width 7 height 7
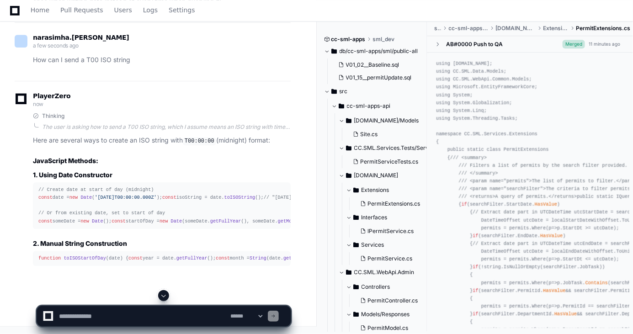
click at [159, 324] on textarea at bounding box center [142, 316] width 171 height 20
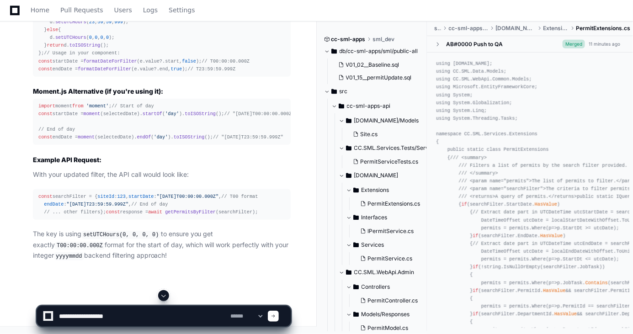
drag, startPoint x: 139, startPoint y: 316, endPoint x: 130, endPoint y: 321, distance: 10.4
click at [130, 321] on textarea at bounding box center [142, 316] width 171 height 20
click at [131, 320] on textarea at bounding box center [142, 316] width 171 height 20
paste textarea "**********"
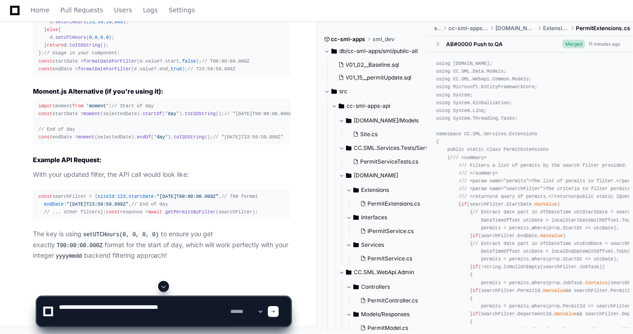
type textarea "**********"
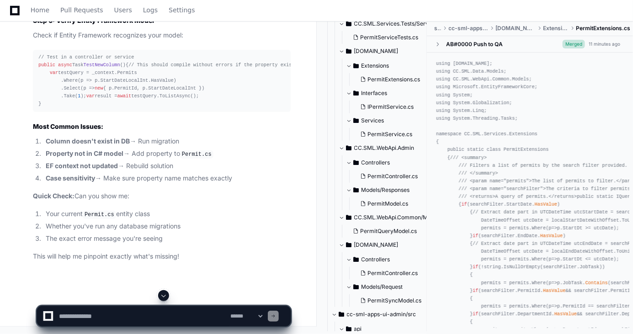
scroll to position [13327, 0]
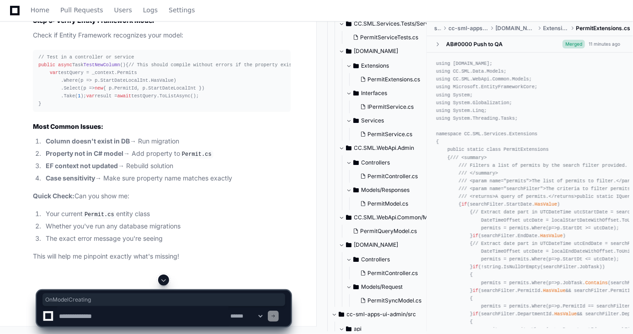
drag, startPoint x: 121, startPoint y: 150, endPoint x: 109, endPoint y: 198, distance: 50.0
drag, startPoint x: 48, startPoint y: 166, endPoint x: 121, endPoint y: 167, distance: 72.2
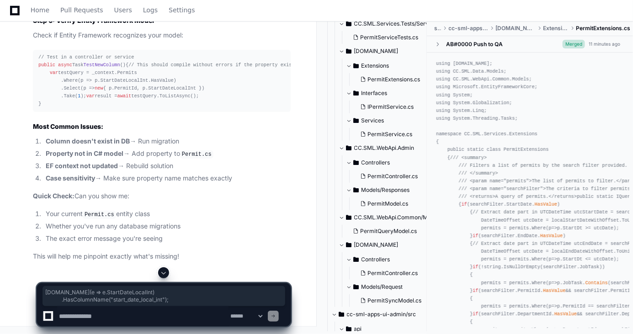
drag, startPoint x: 59, startPoint y: 197, endPoint x: 186, endPoint y: 203, distance: 126.7
click at [137, 315] on textarea at bounding box center [142, 316] width 171 height 20
type textarea "**********"
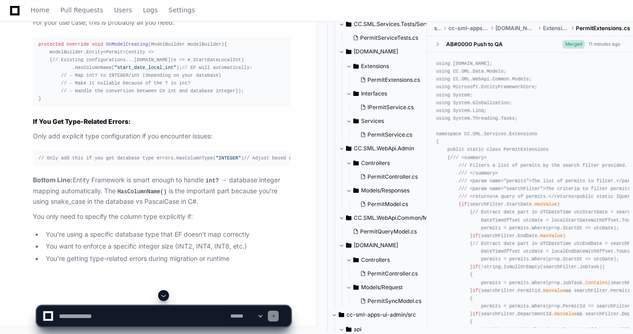
scroll to position [14839, 0]
